Goal: Check status: Check status

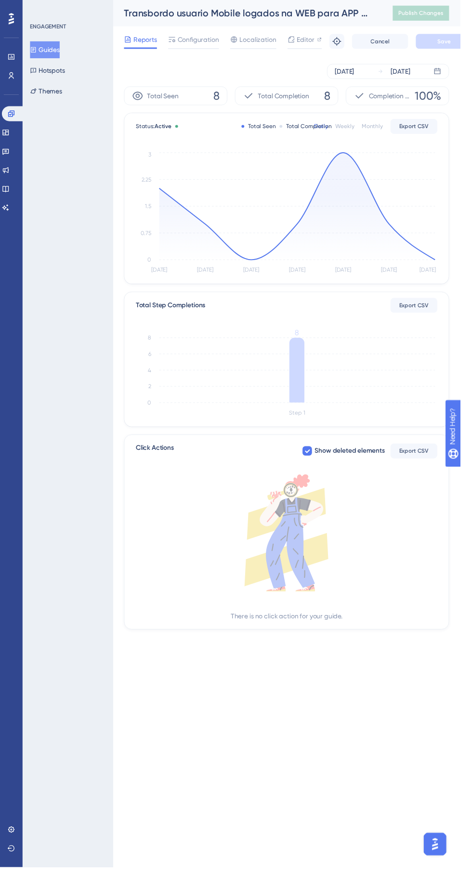
click at [324, 129] on div "Total Completion" at bounding box center [312, 130] width 53 height 8
click at [359, 168] on icon at bounding box center [304, 211] width 283 height 110
click at [433, 79] on div "[DATE] [DATE]" at bounding box center [397, 72] width 125 height 15
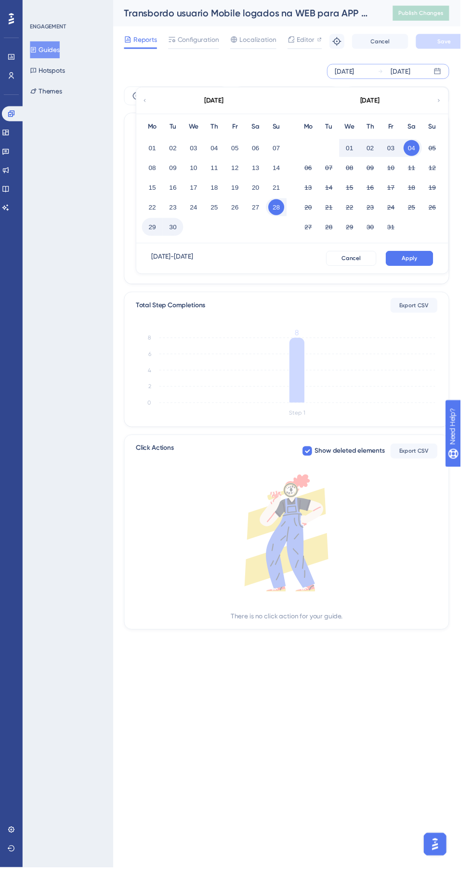
click at [156, 151] on button "01" at bounding box center [156, 151] width 16 height 16
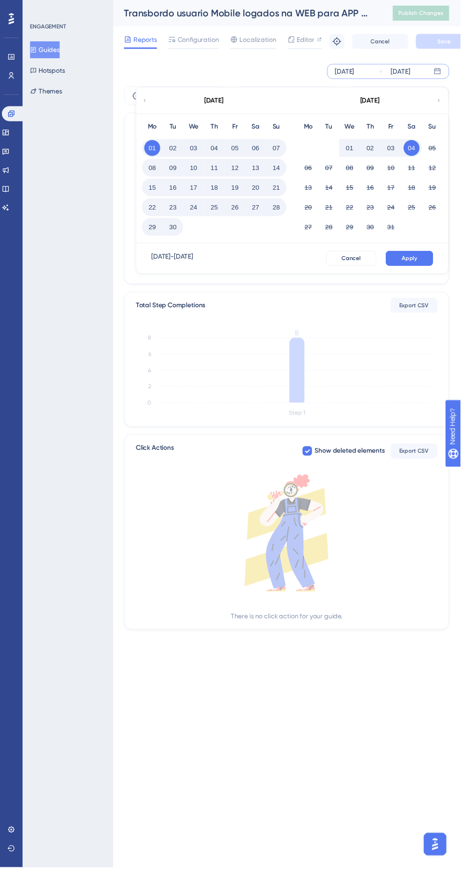
click at [422, 151] on button "04" at bounding box center [422, 151] width 16 height 16
click at [428, 266] on span "Apply" at bounding box center [420, 265] width 16 height 8
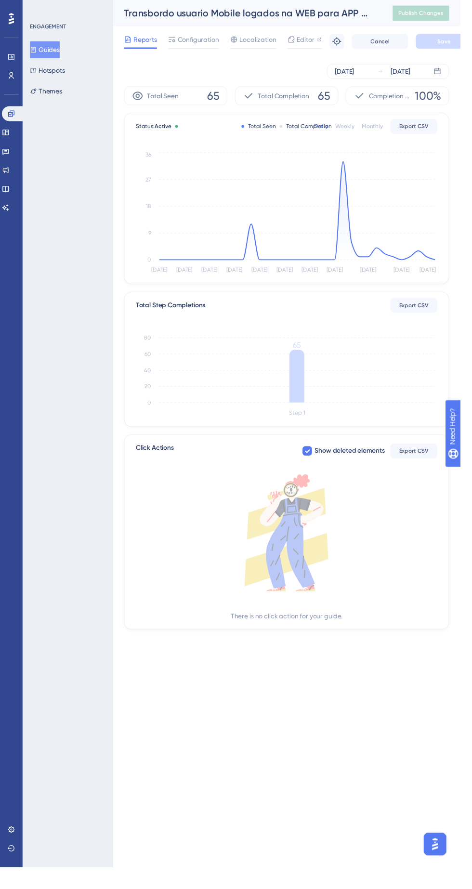
click at [354, 191] on icon at bounding box center [304, 216] width 283 height 101
click at [253, 245] on icon at bounding box center [304, 216] width 283 height 101
click at [443, 261] on icon "[DATE] [DATE] [DATE] Sep [DATE] Sep [DATE] Sep [DATE] Sep [DATE] 4 0 9 18 27 36" at bounding box center [293, 218] width 309 height 129
click at [10, 155] on icon at bounding box center [6, 155] width 8 height 8
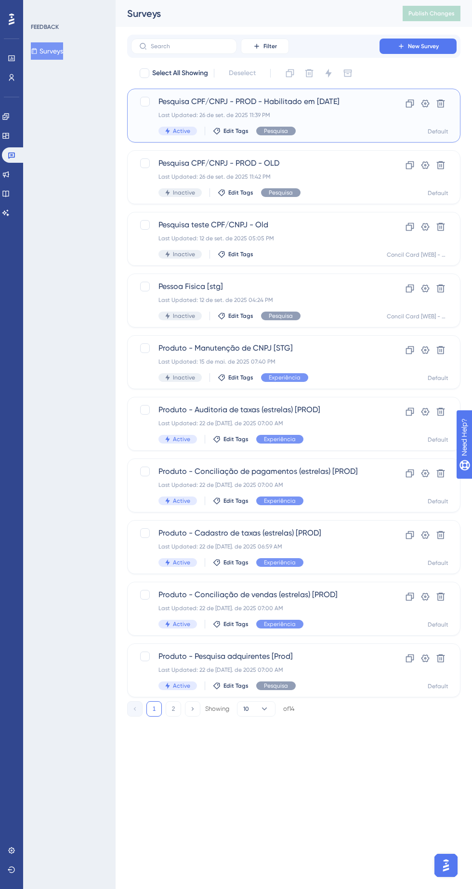
click at [319, 117] on div "Last Updated: 26 de set. de 2025 11:39 PM" at bounding box center [255, 115] width 194 height 8
